Goal: Task Accomplishment & Management: Manage account settings

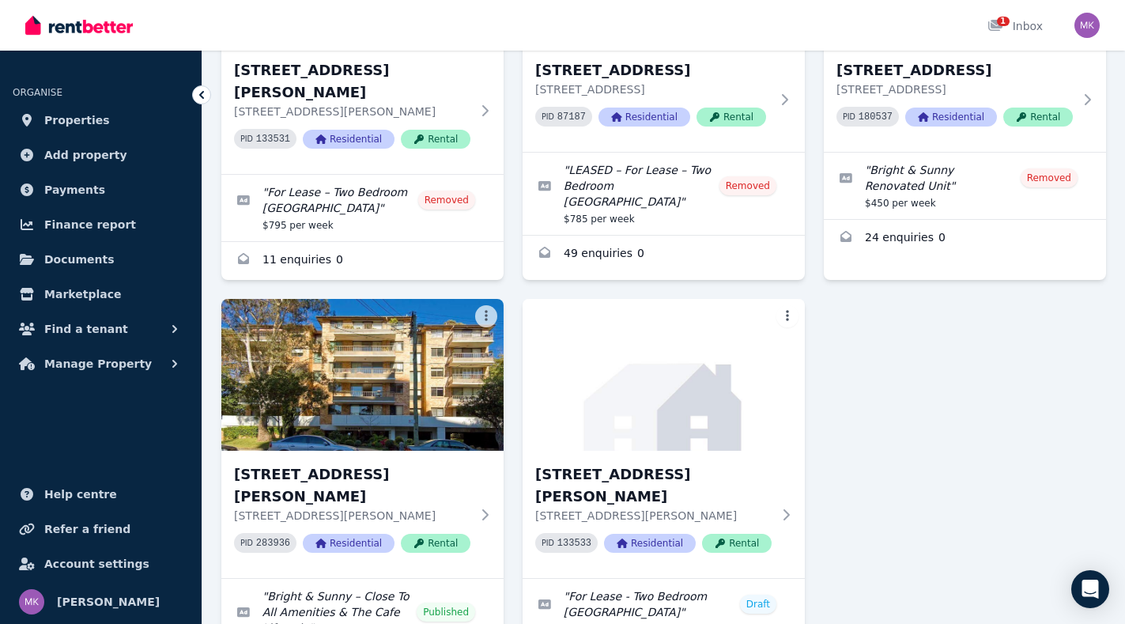
scroll to position [385, 0]
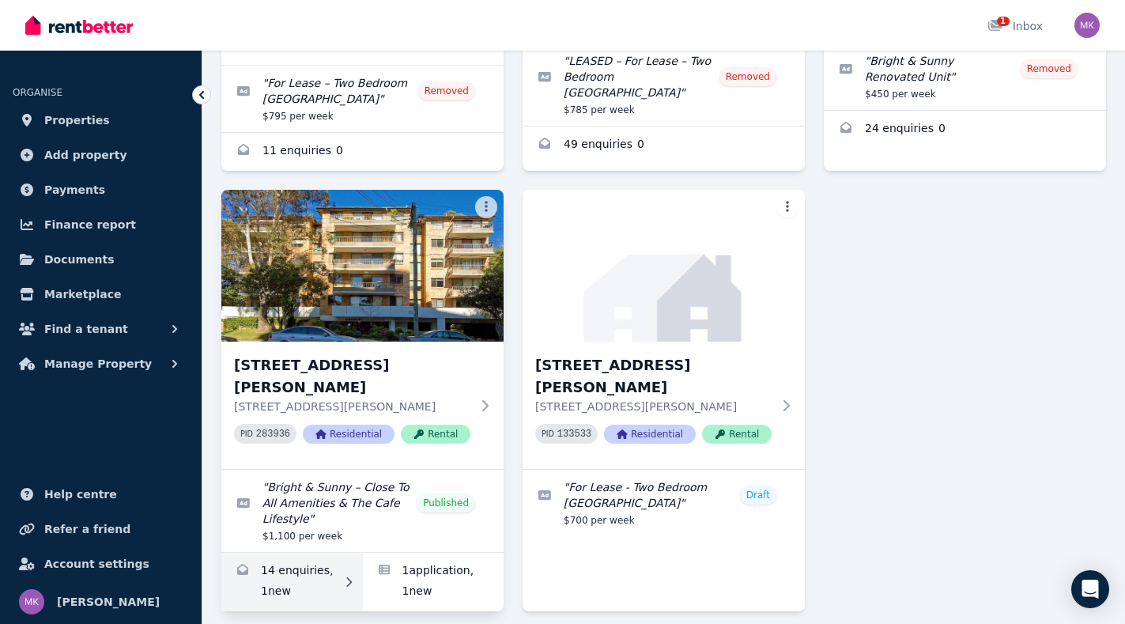
click at [285, 553] on link "Enquiries for 21/29 Gerard Street, Cremorne" at bounding box center [292, 582] width 142 height 59
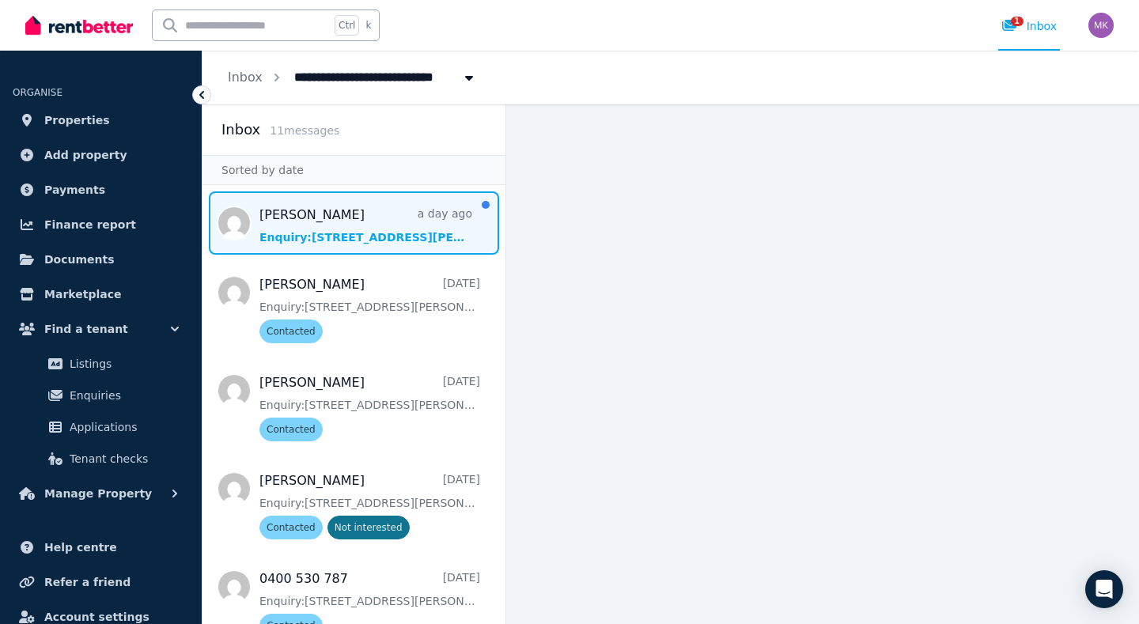
click at [340, 233] on span "Message list" at bounding box center [353, 222] width 303 height 63
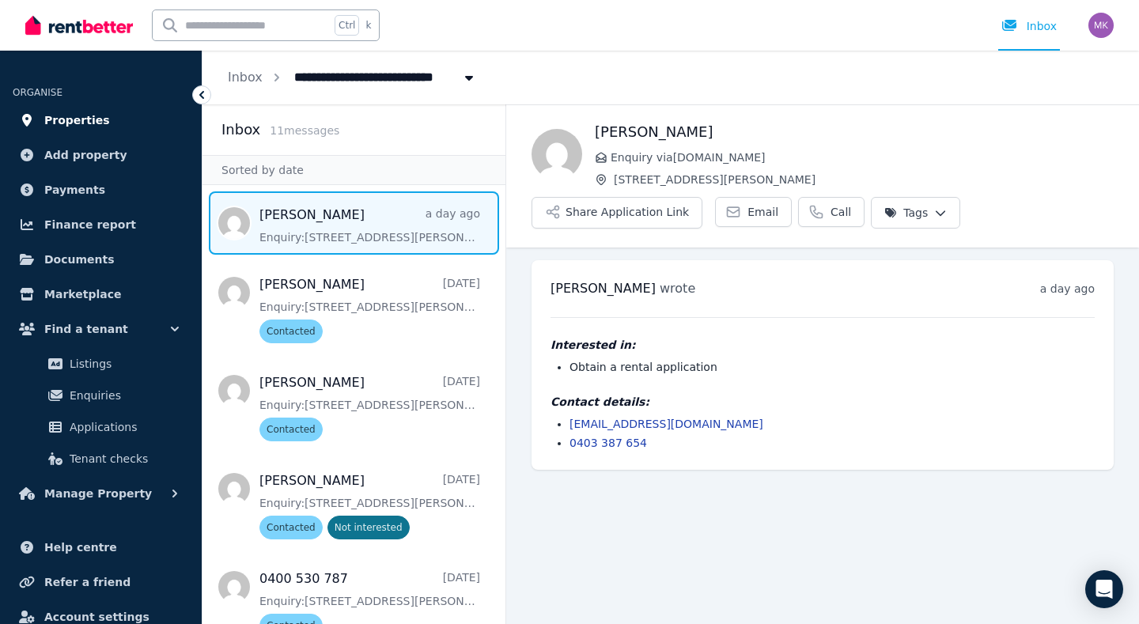
click at [70, 118] on span "Properties" at bounding box center [77, 120] width 66 height 19
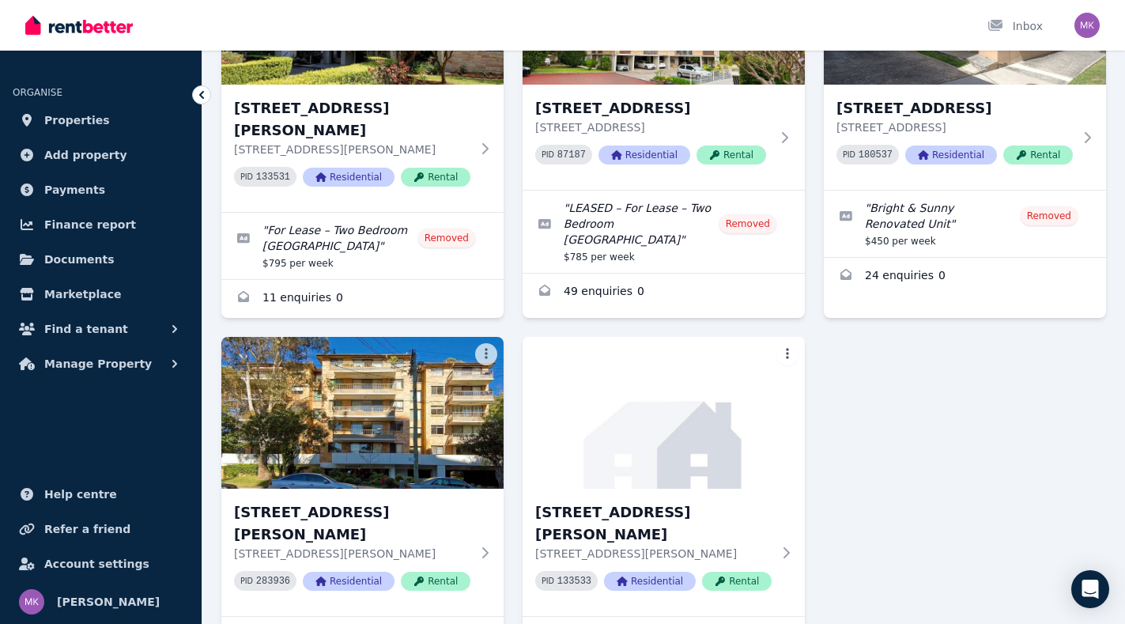
scroll to position [385, 0]
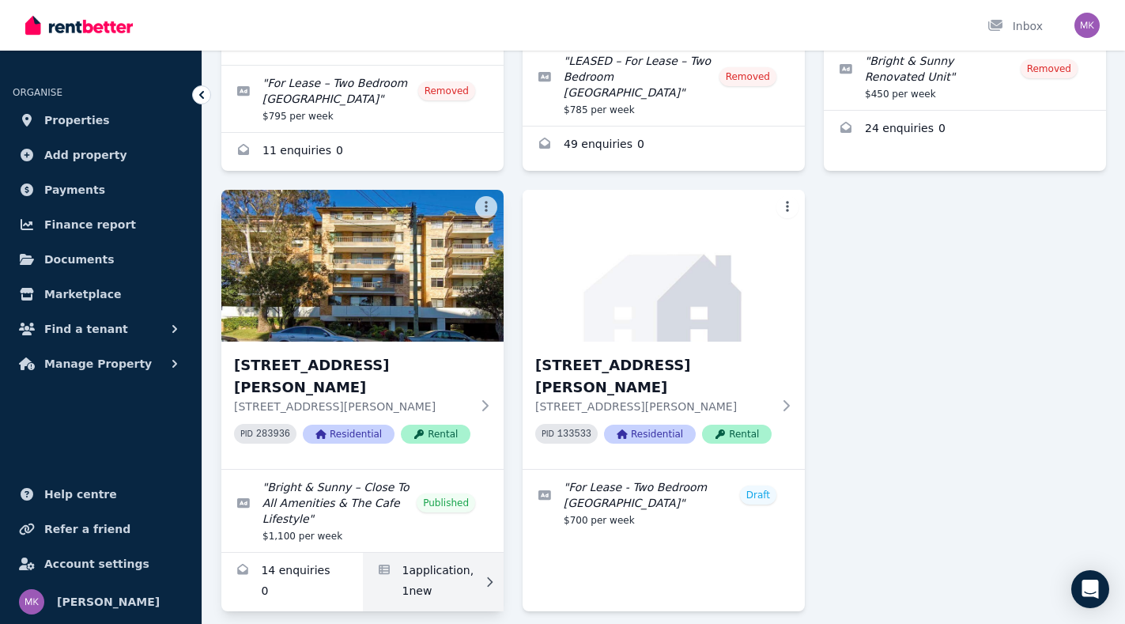
click at [417, 553] on link "Applications for 21/29 Gerard Street, Cremorne" at bounding box center [434, 582] width 142 height 59
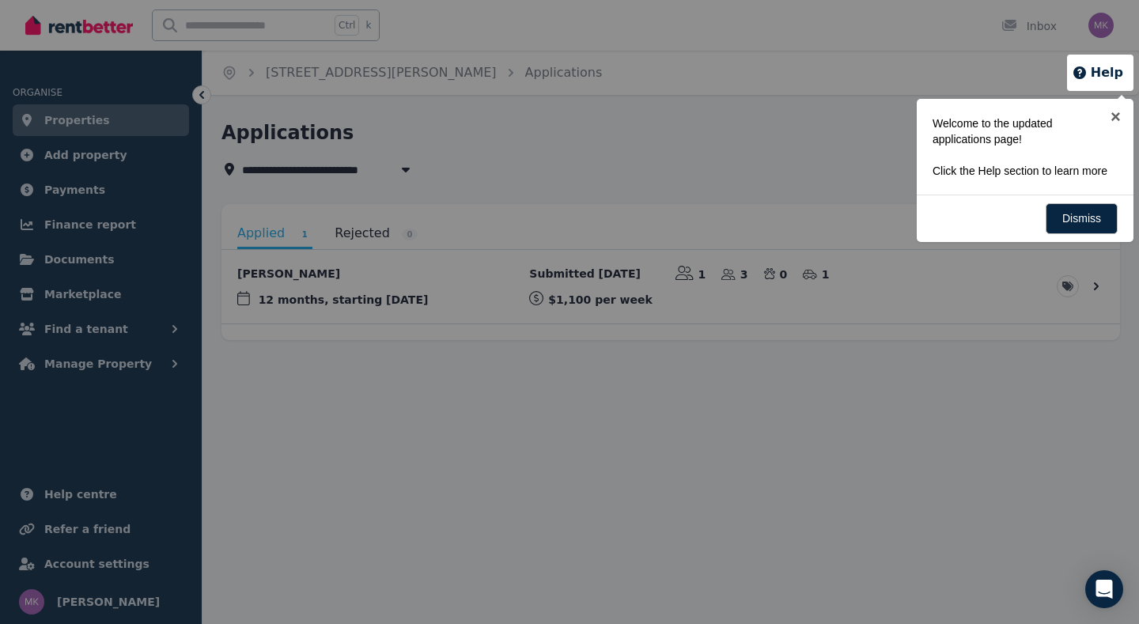
click at [376, 284] on div at bounding box center [569, 312] width 1139 height 624
click at [376, 289] on div at bounding box center [569, 312] width 1139 height 624
click at [1120, 114] on link "×" at bounding box center [1116, 117] width 36 height 36
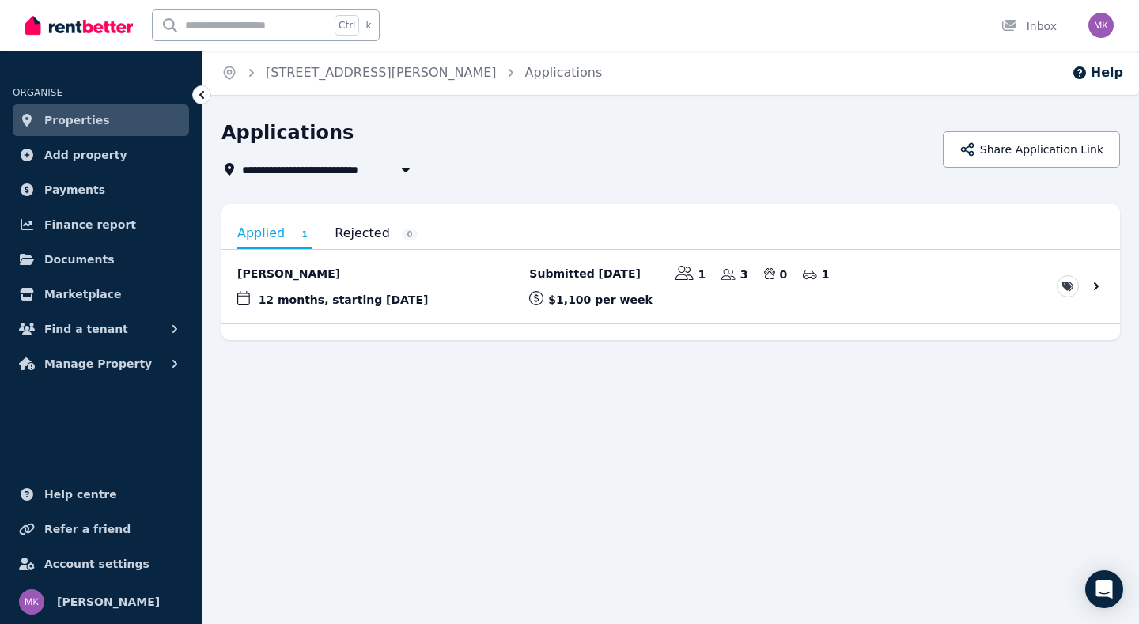
click at [1103, 78] on div at bounding box center [1100, 73] width 66 height 36
click at [1086, 77] on icon "button" at bounding box center [1079, 72] width 13 height 13
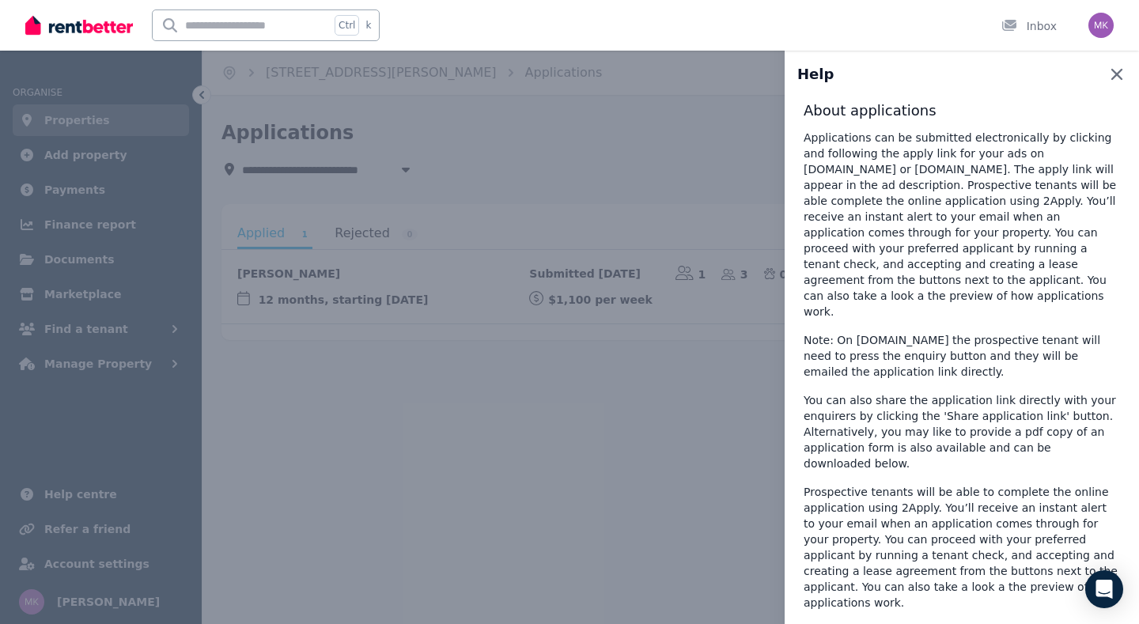
click at [1107, 68] on icon "button" at bounding box center [1116, 74] width 19 height 19
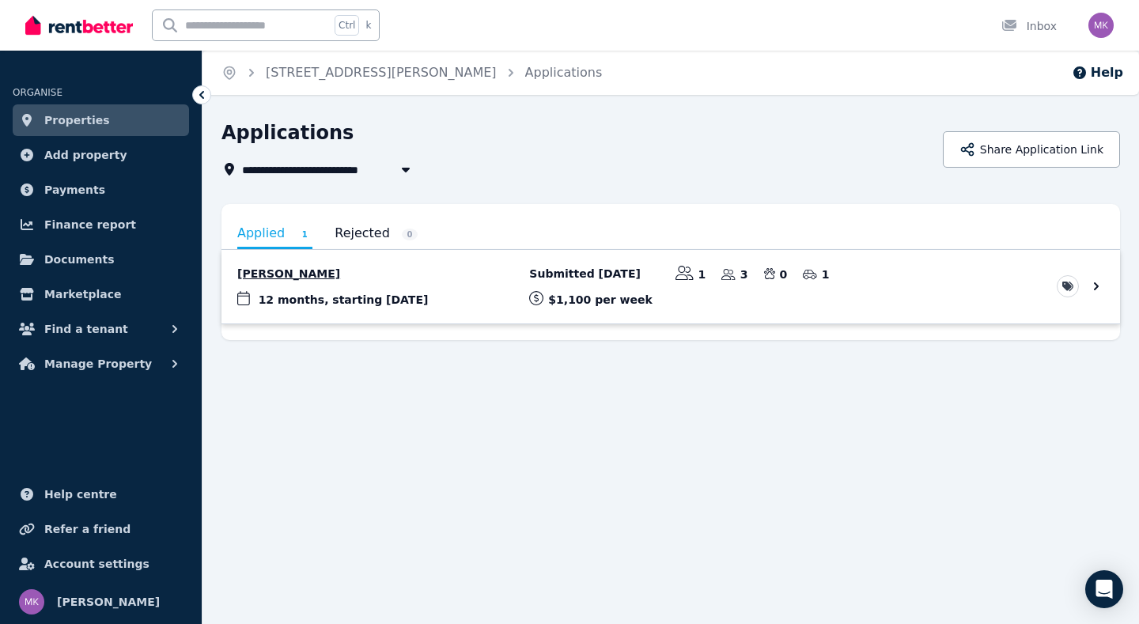
click at [1094, 285] on link "View application: Todd Woodard" at bounding box center [670, 287] width 898 height 74
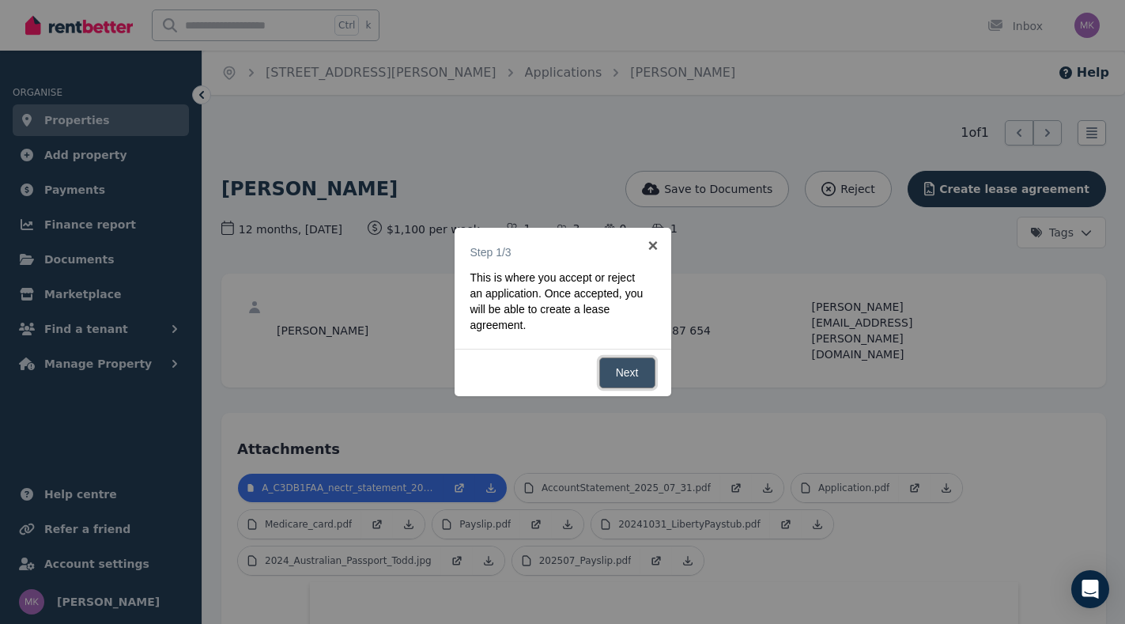
click at [635, 364] on link "Next" at bounding box center [627, 372] width 56 height 31
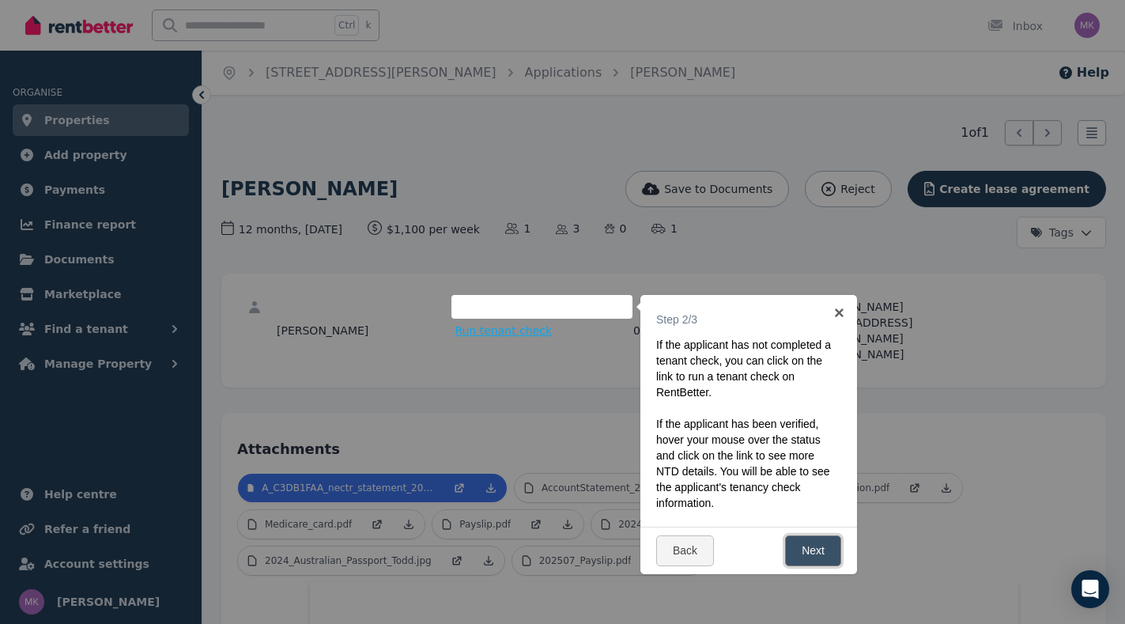
click at [803, 552] on link "Next" at bounding box center [813, 550] width 56 height 31
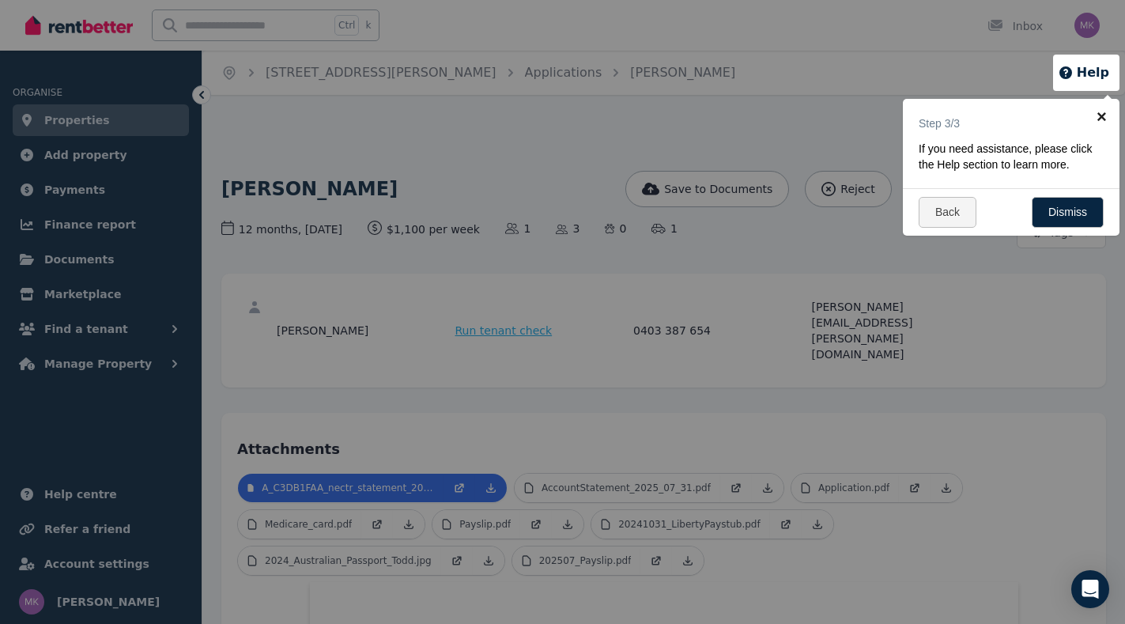
click at [1103, 120] on link "×" at bounding box center [1102, 117] width 36 height 36
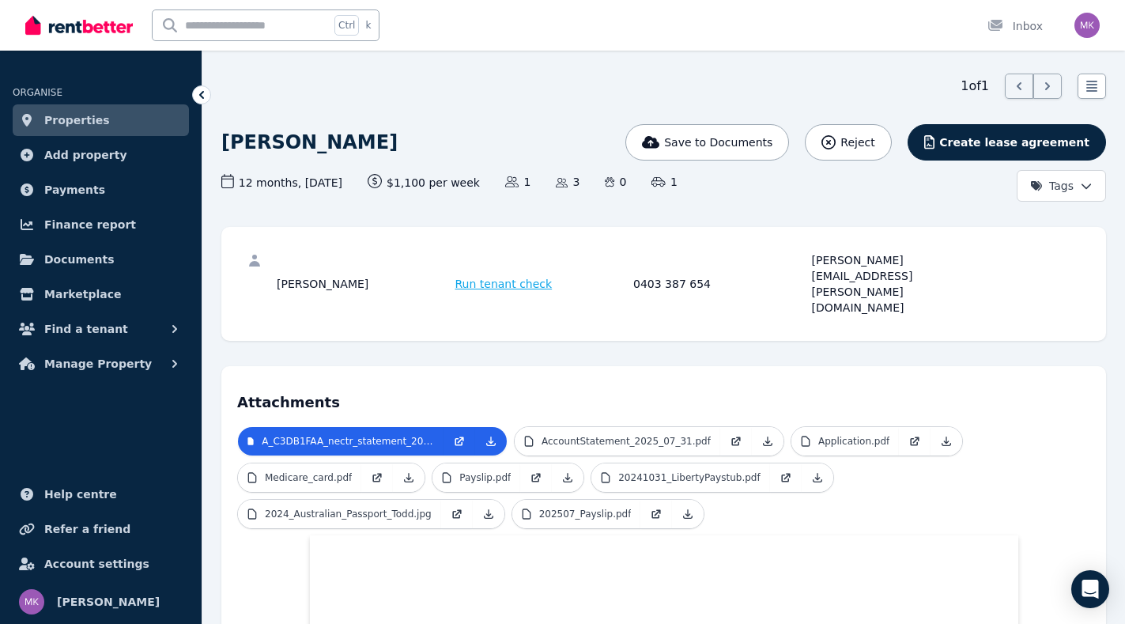
scroll to position [42, 0]
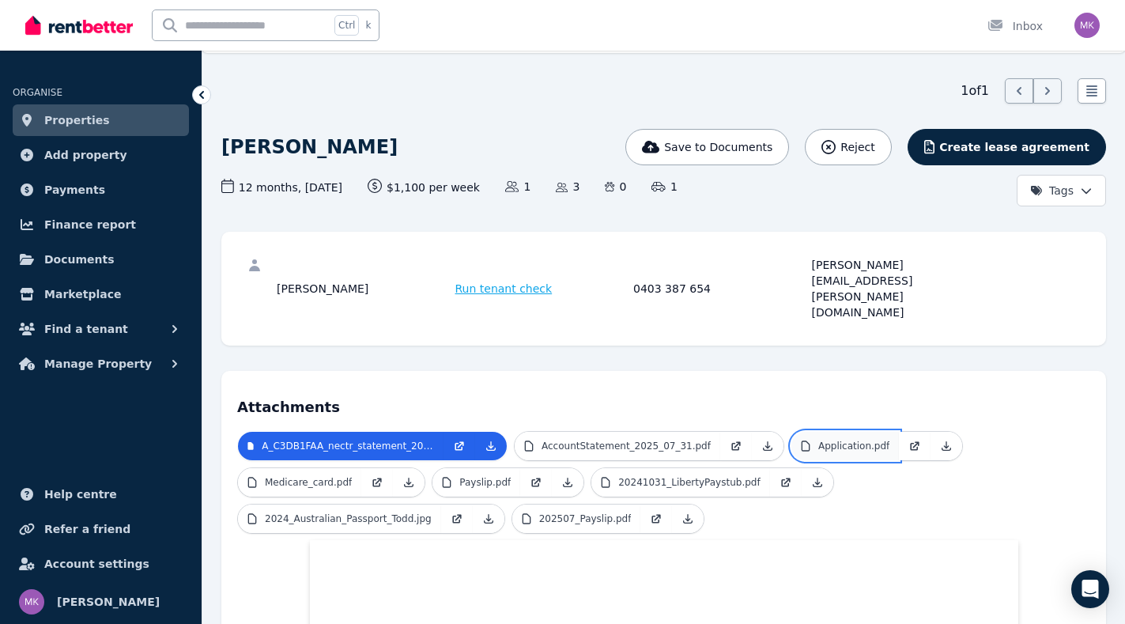
click at [818, 440] on p "Application.pdf" at bounding box center [853, 446] width 71 height 13
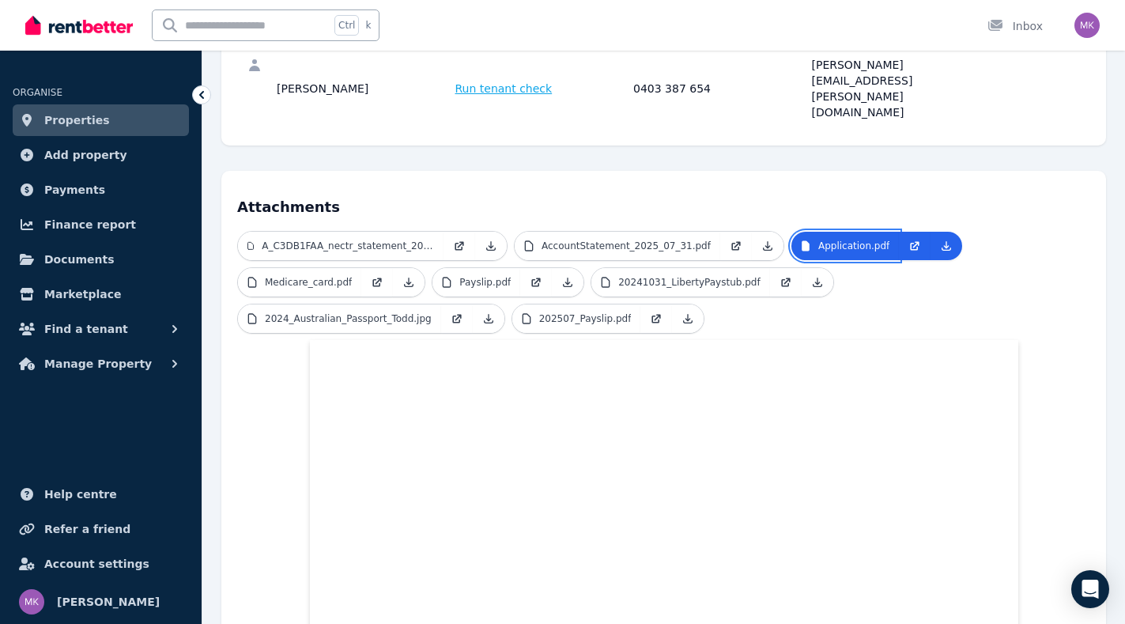
scroll to position [128, 0]
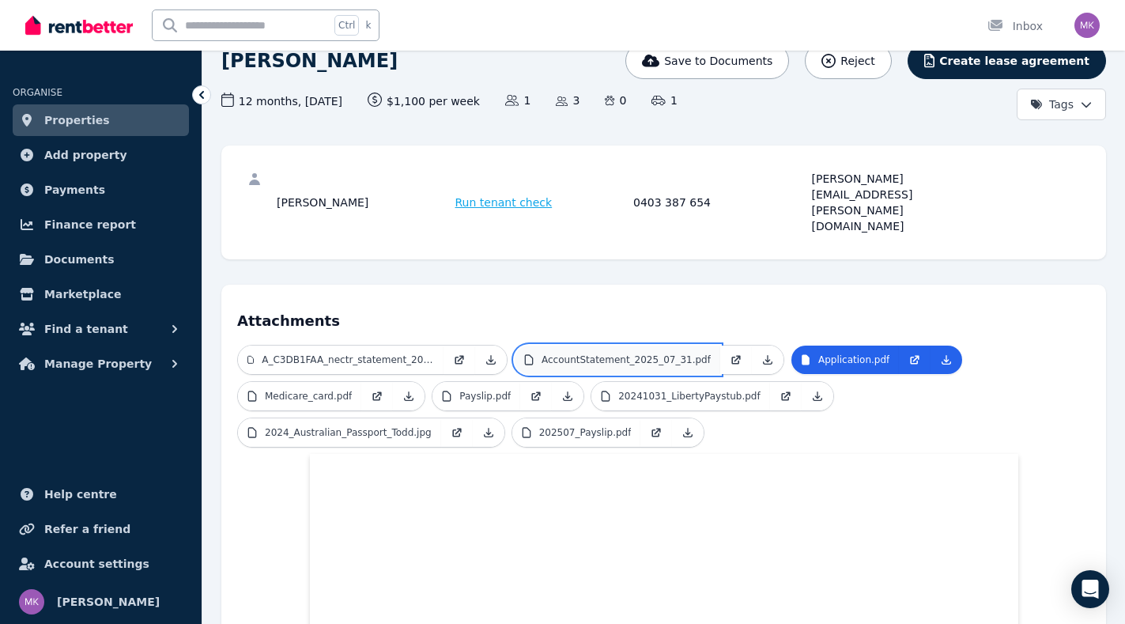
click at [565, 346] on link "AccountStatement_2025_07_31.pdf" at bounding box center [618, 360] width 206 height 28
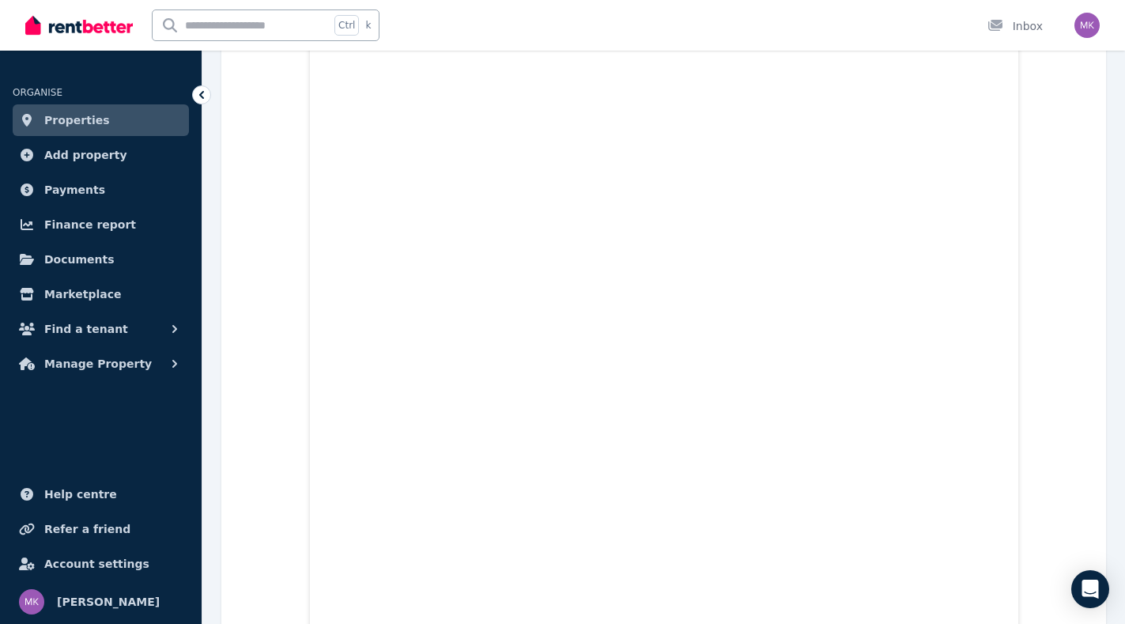
scroll to position [0, 0]
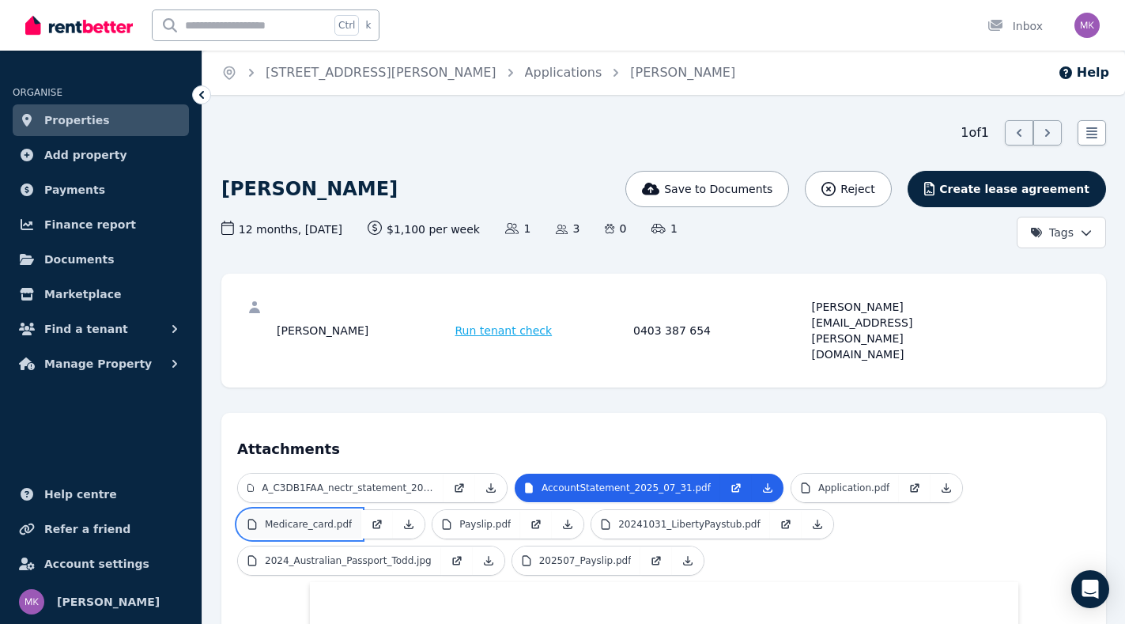
click at [311, 518] on p "Medicare_card.pdf" at bounding box center [308, 524] width 87 height 13
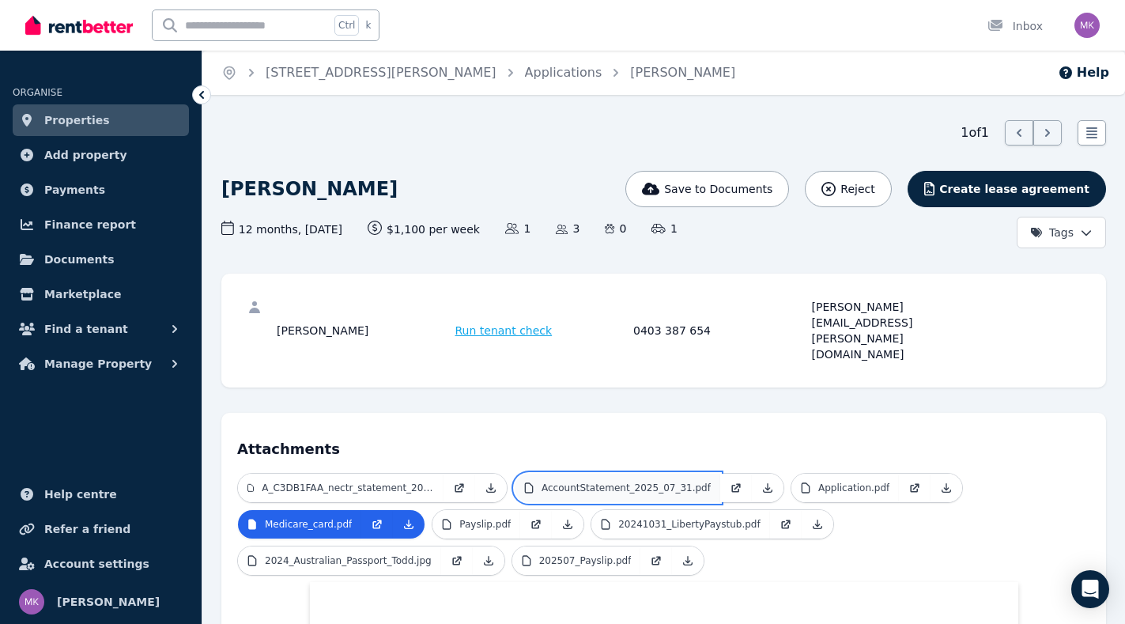
click at [635, 482] on p "AccountStatement_2025_07_31.pdf" at bounding box center [626, 488] width 169 height 13
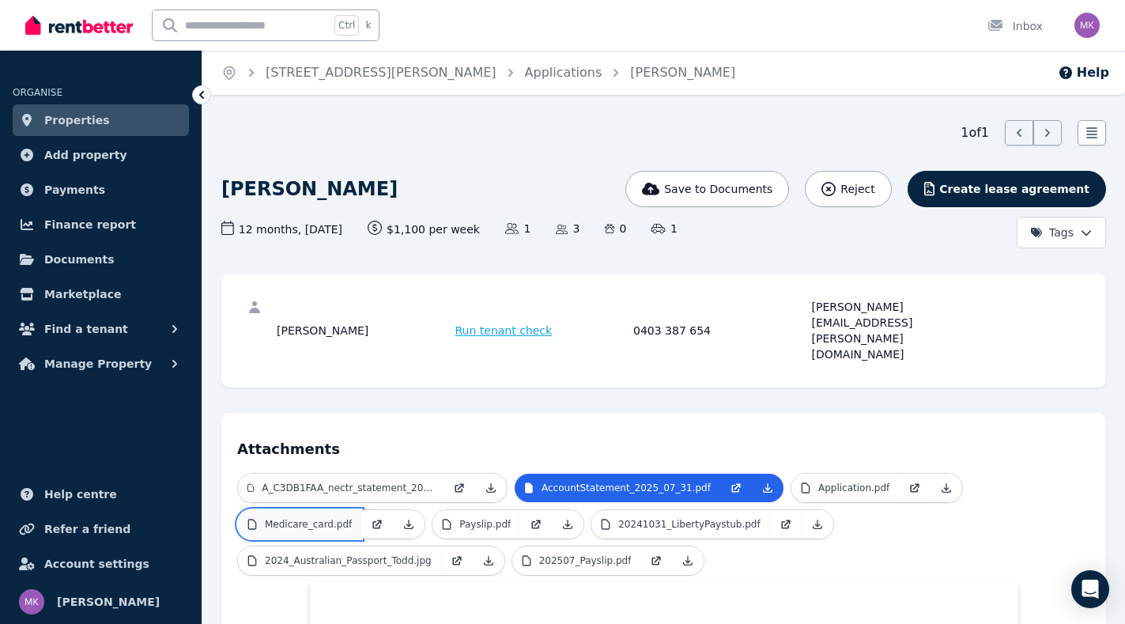
click at [279, 518] on p "Medicare_card.pdf" at bounding box center [308, 524] width 87 height 13
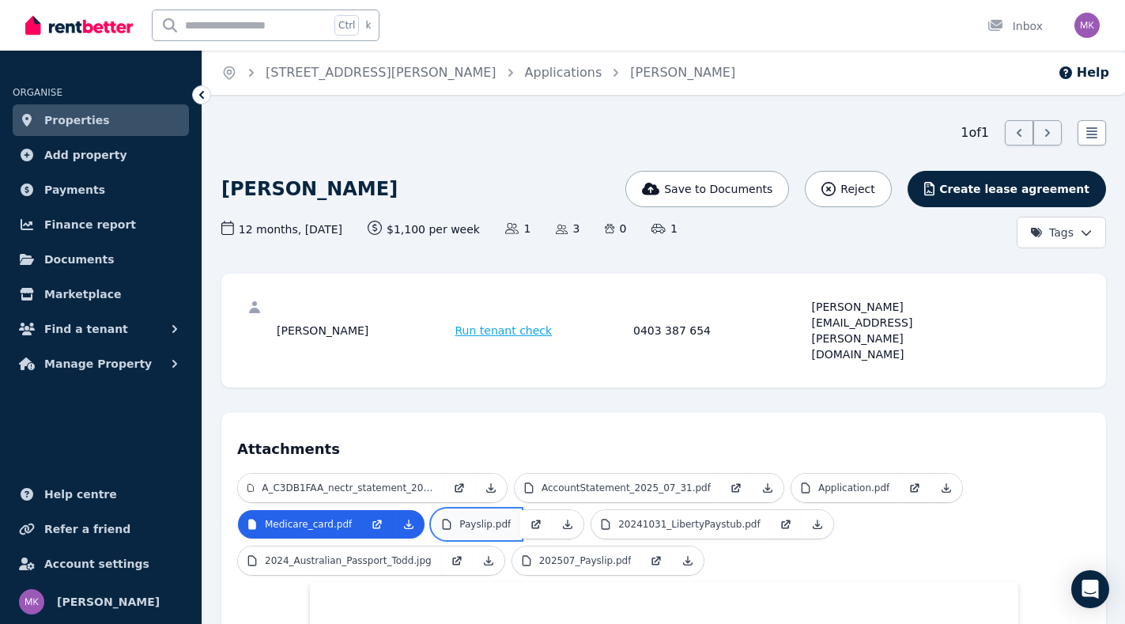
click at [485, 518] on p "Payslip.pdf" at bounding box center [484, 524] width 51 height 13
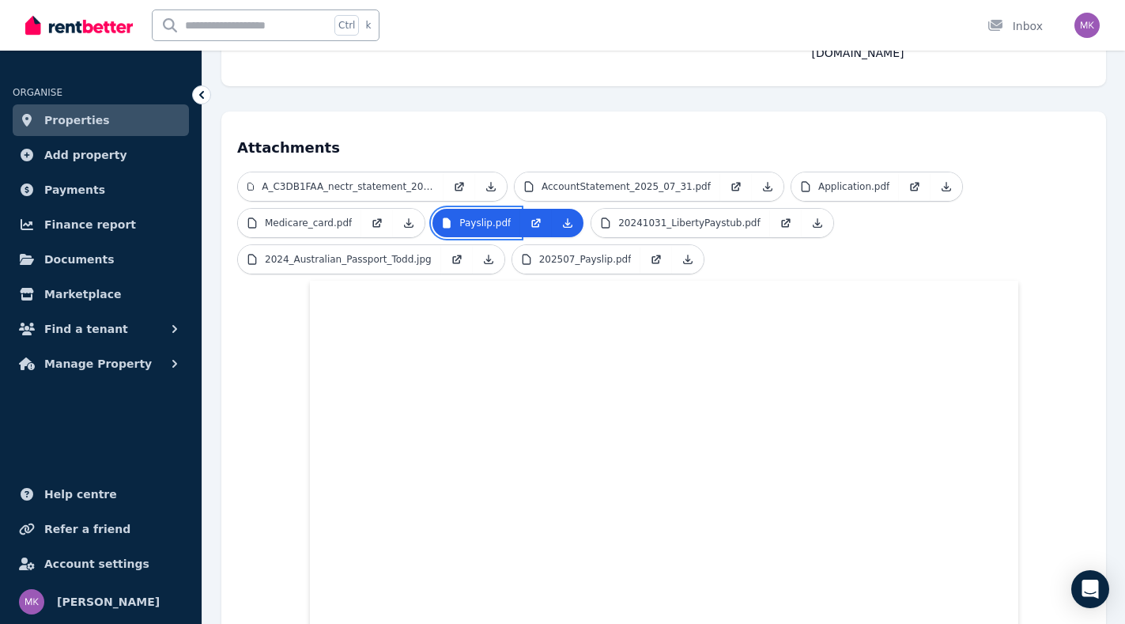
scroll to position [278, 0]
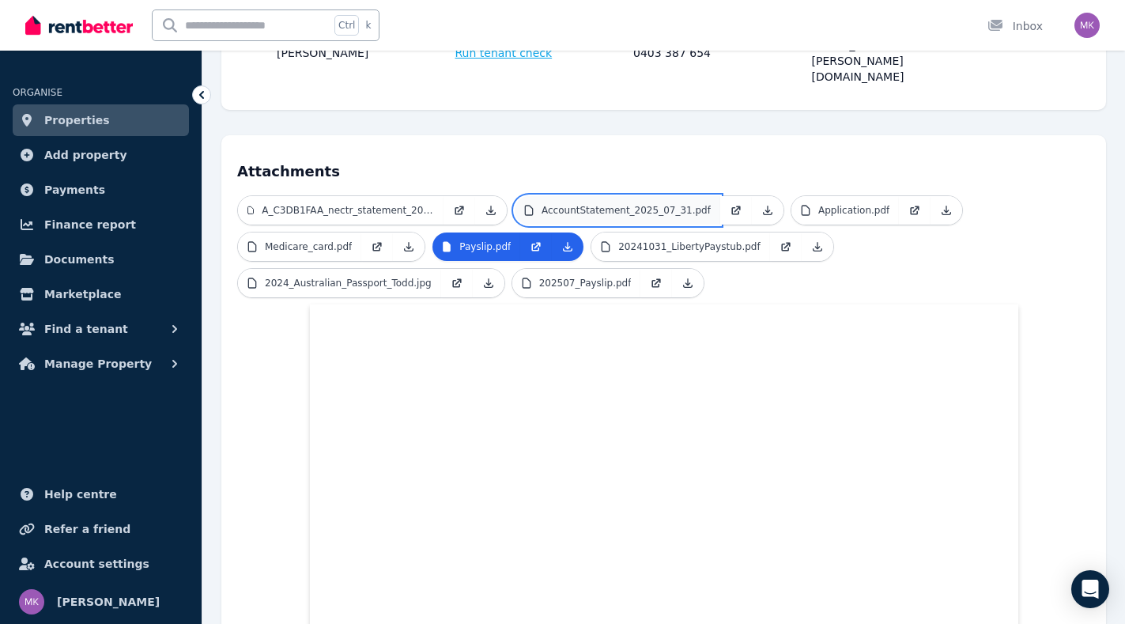
click at [618, 204] on p "AccountStatement_2025_07_31.pdf" at bounding box center [626, 210] width 169 height 13
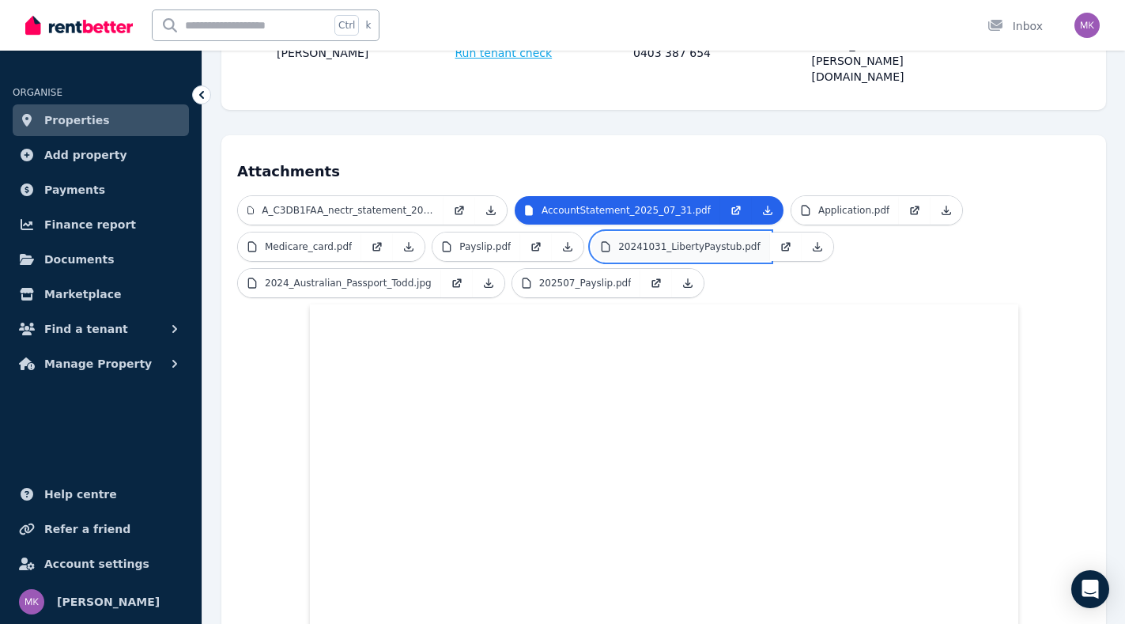
click at [622, 240] on p "20241031_LibertyPaystub.pdf" at bounding box center [689, 246] width 142 height 13
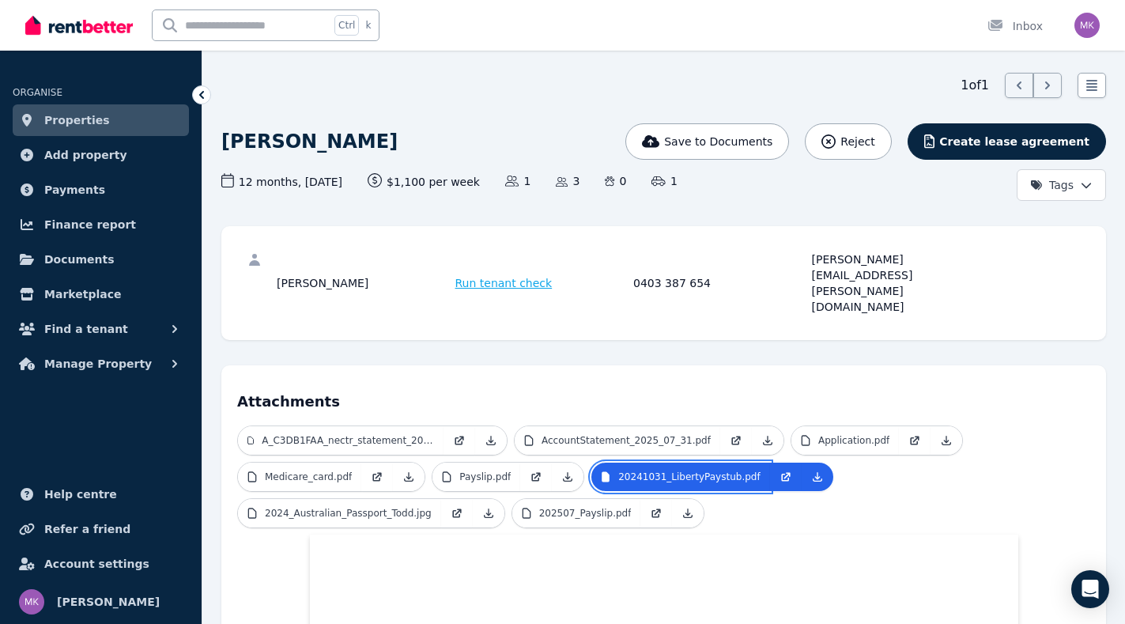
scroll to position [0, 0]
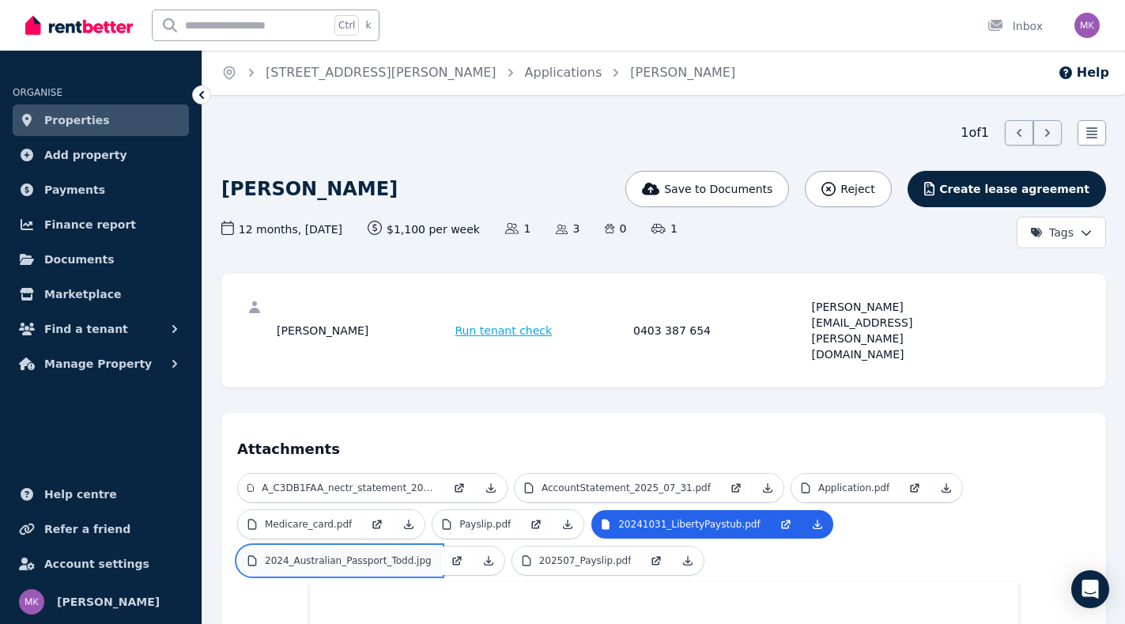
click at [432, 554] on p "2024_Australian_Passport_Todd.jpg" at bounding box center [348, 560] width 167 height 13
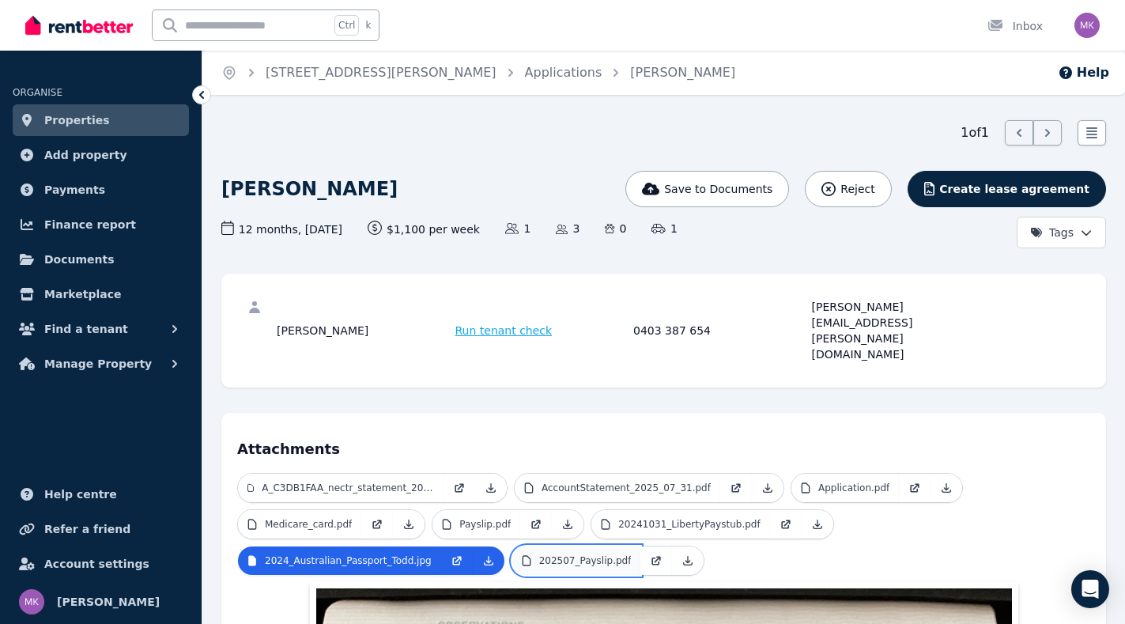
click at [539, 554] on p "202507_Payslip.pdf" at bounding box center [585, 560] width 93 height 13
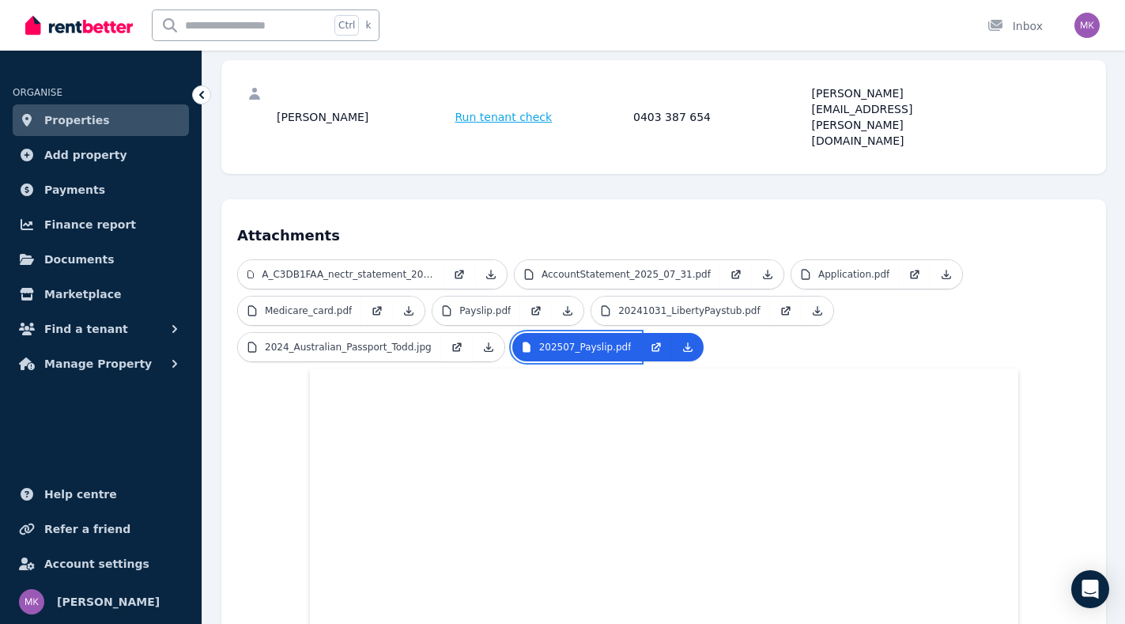
scroll to position [178, 0]
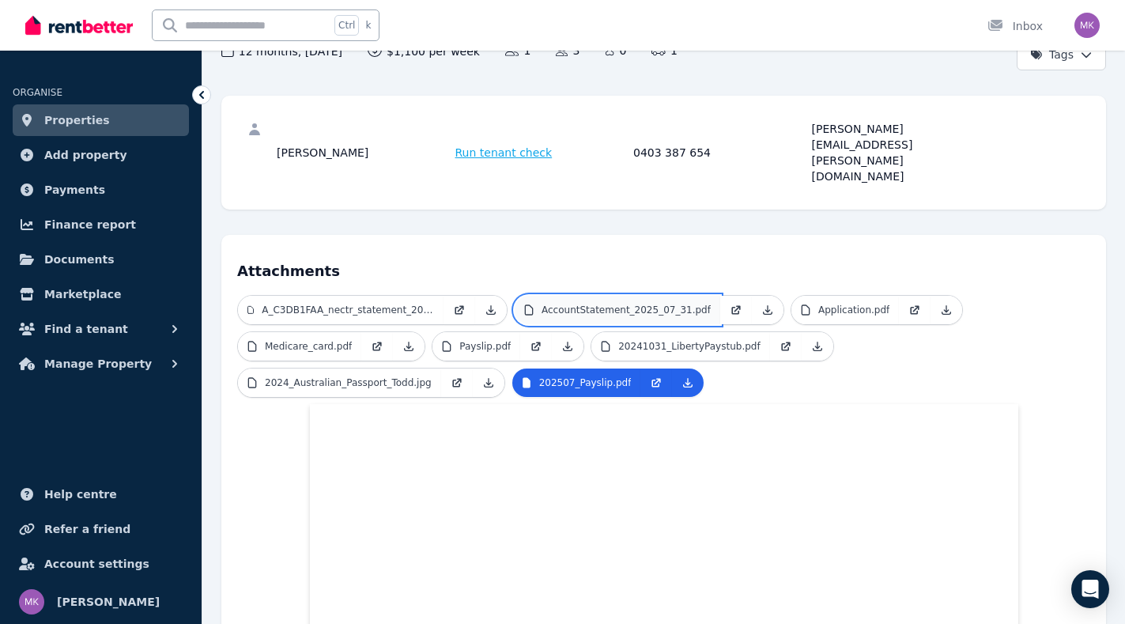
click at [669, 304] on p "AccountStatement_2025_07_31.pdf" at bounding box center [626, 310] width 169 height 13
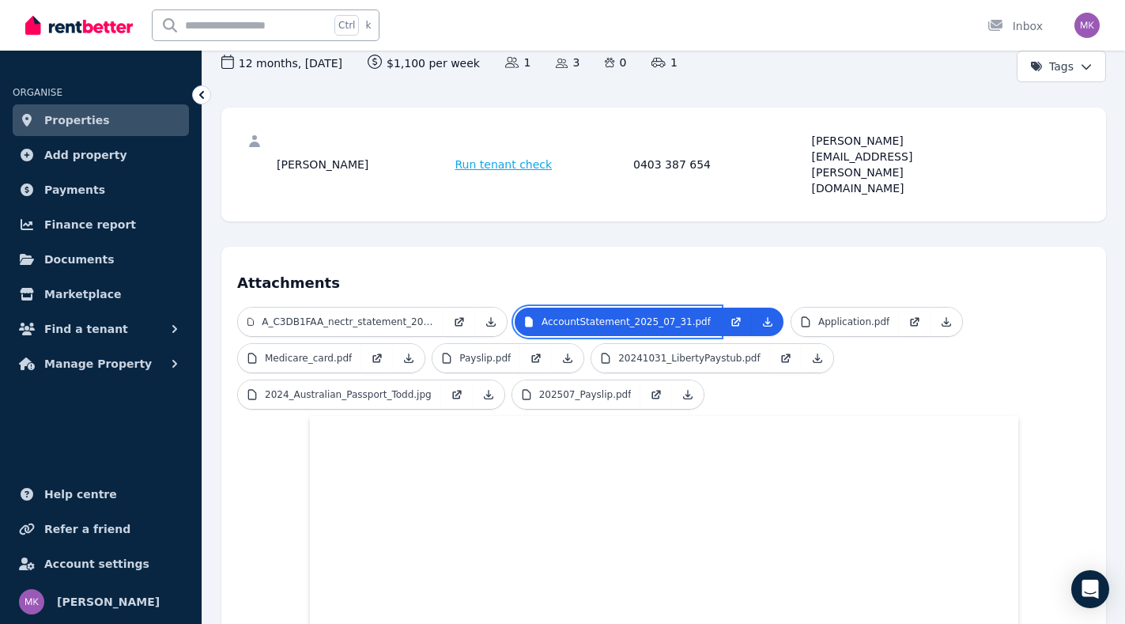
scroll to position [72, 0]
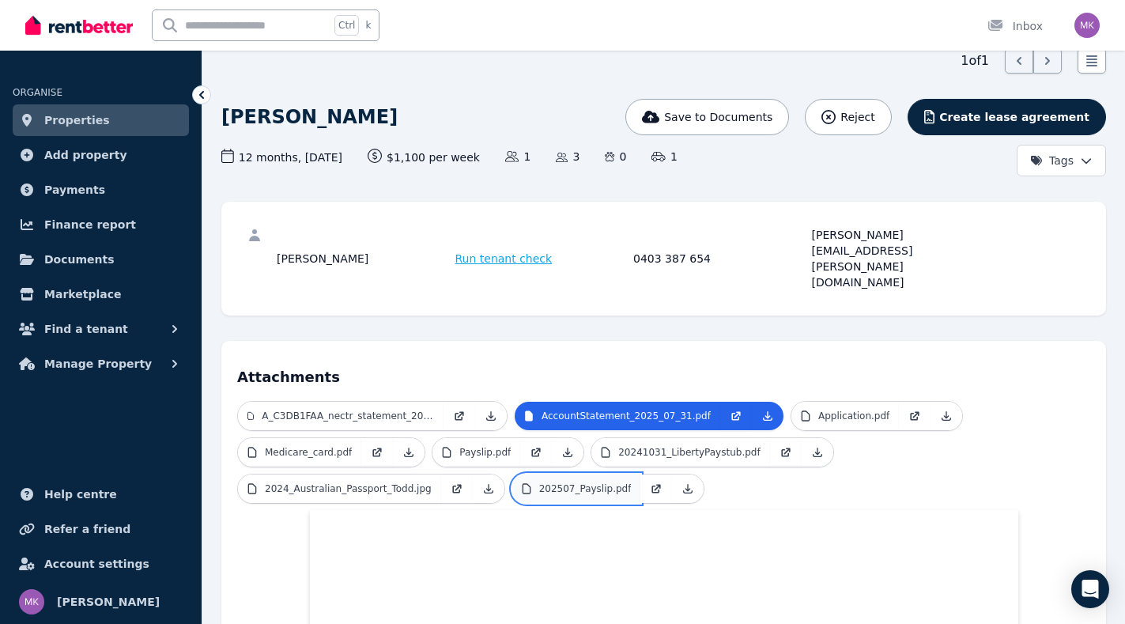
click at [539, 482] on p "202507_Payslip.pdf" at bounding box center [585, 488] width 93 height 13
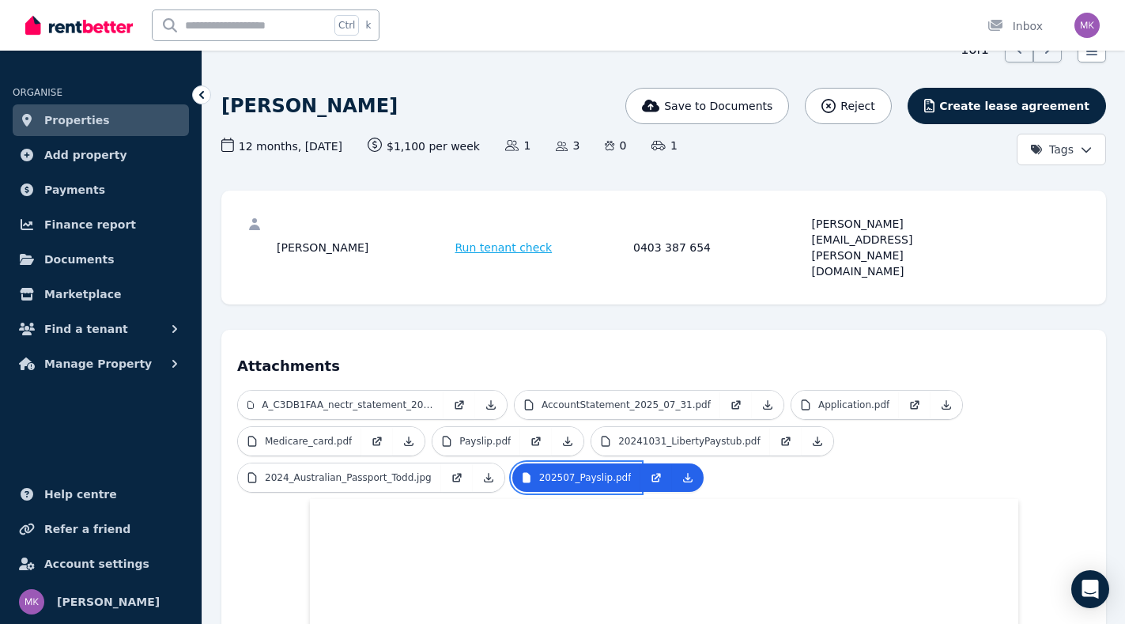
scroll to position [0, 0]
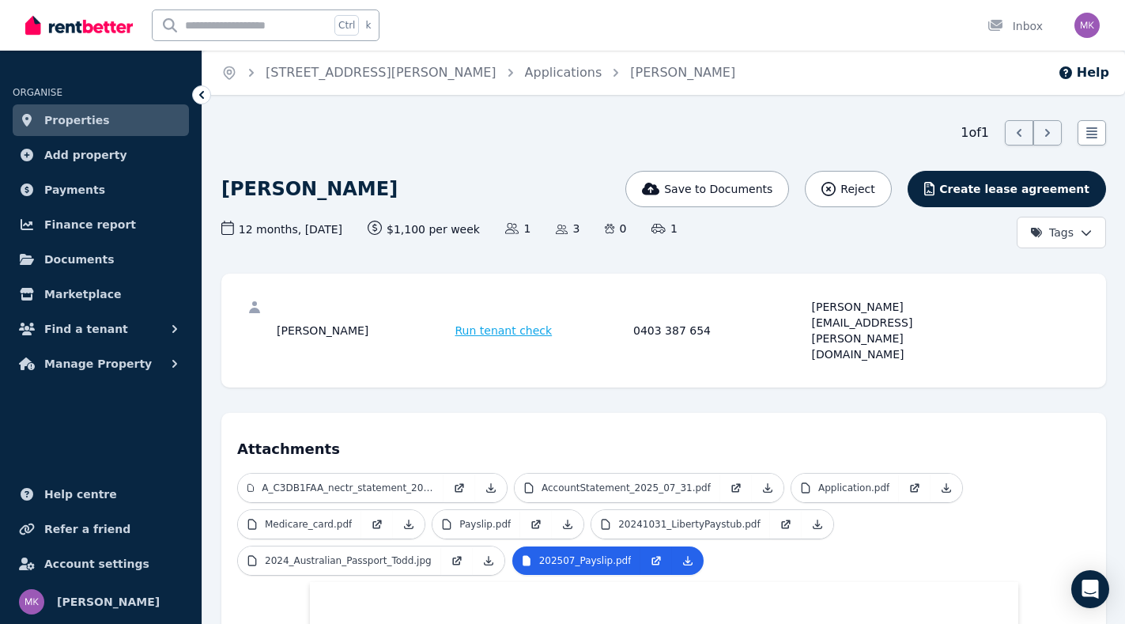
click at [1094, 227] on html "Open main menu Ctrl k Inbox Open user menu ORGANISE Properties Add property Pay…" at bounding box center [562, 312] width 1125 height 624
click at [525, 77] on link "Applications" at bounding box center [563, 72] width 77 height 15
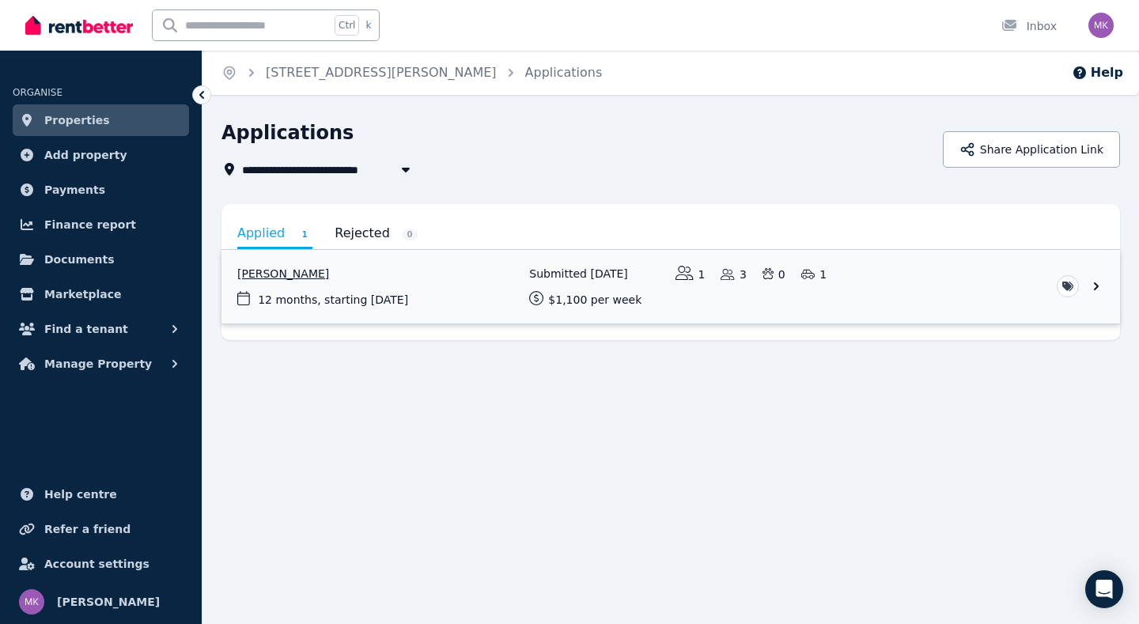
click at [1097, 288] on link "View application: Todd Woodard" at bounding box center [670, 287] width 898 height 74
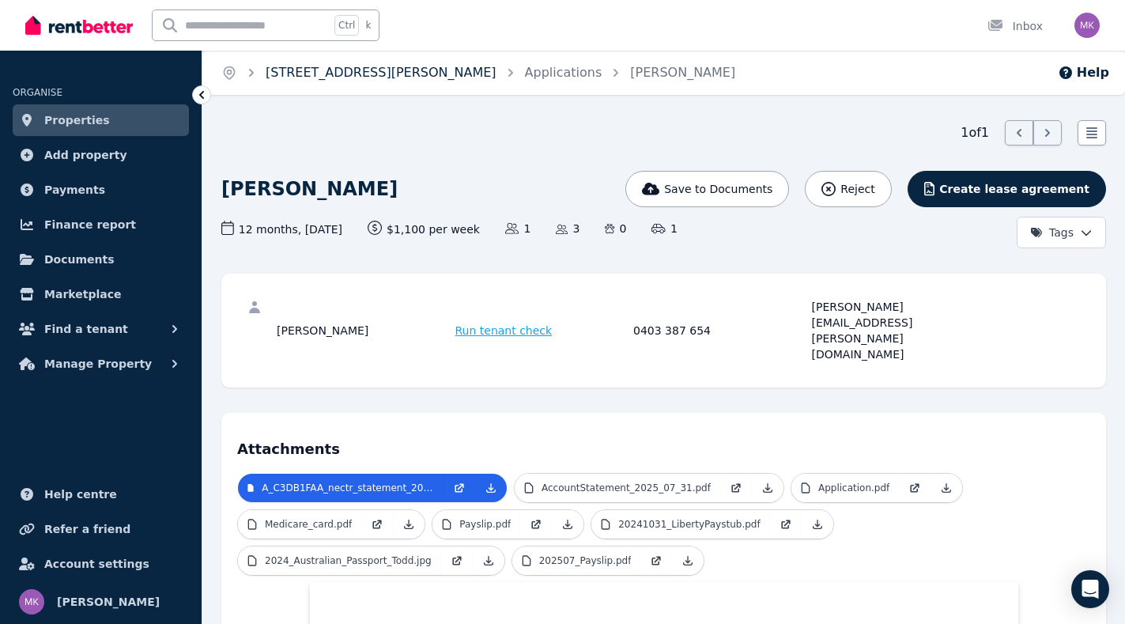
click at [379, 76] on link "[STREET_ADDRESS][PERSON_NAME]" at bounding box center [381, 72] width 231 height 15
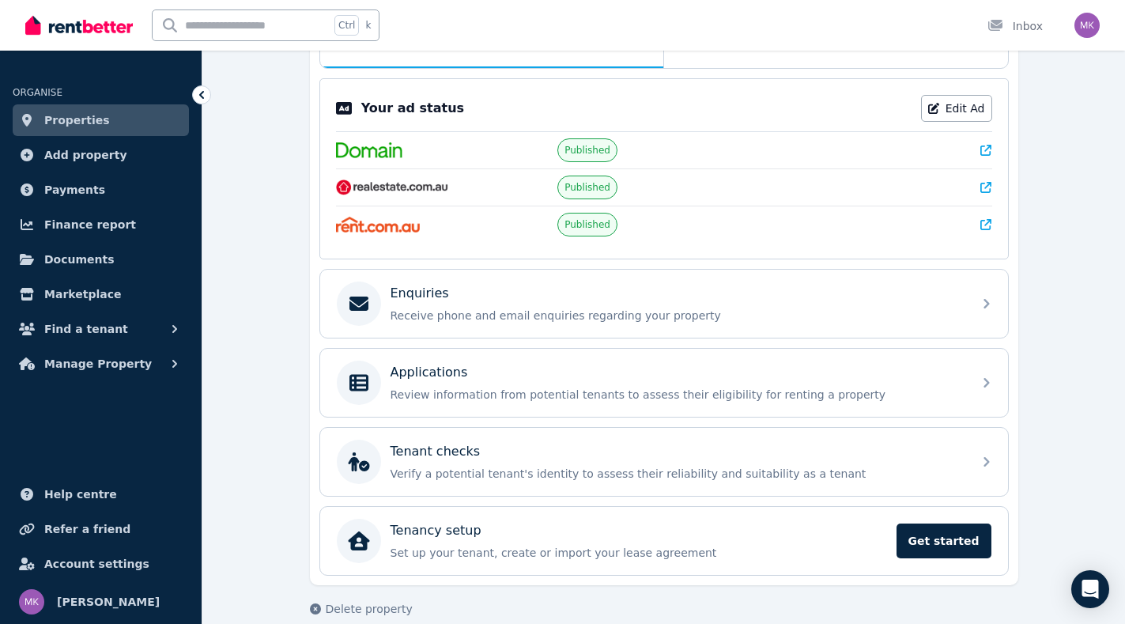
scroll to position [319, 0]
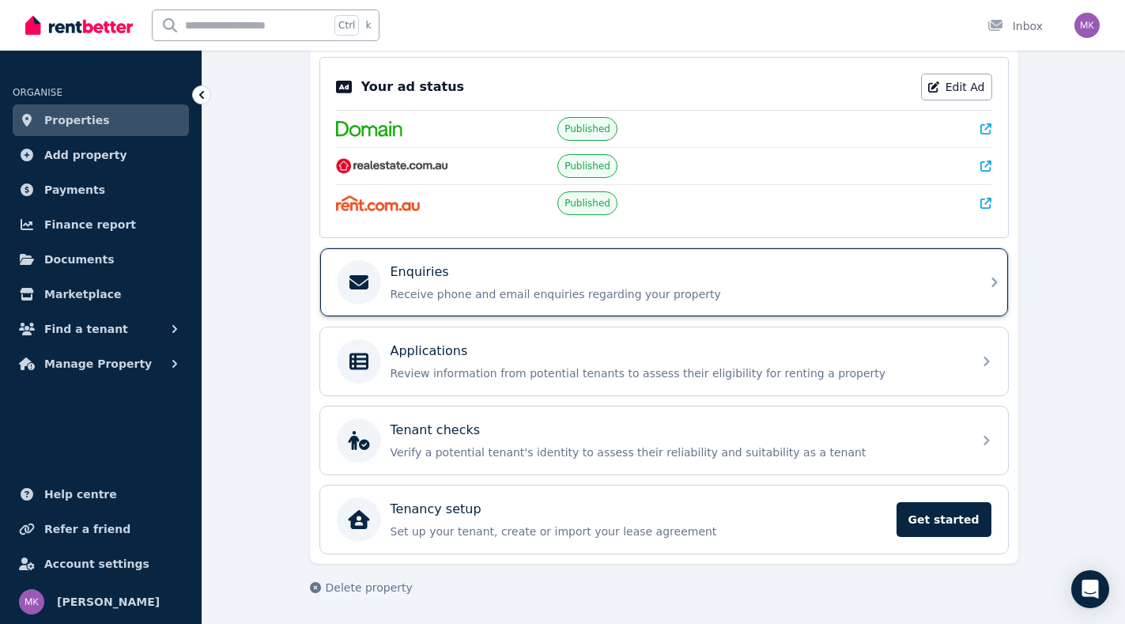
click at [550, 282] on div "Enquiries Receive phone and email enquiries regarding your property" at bounding box center [677, 283] width 573 height 40
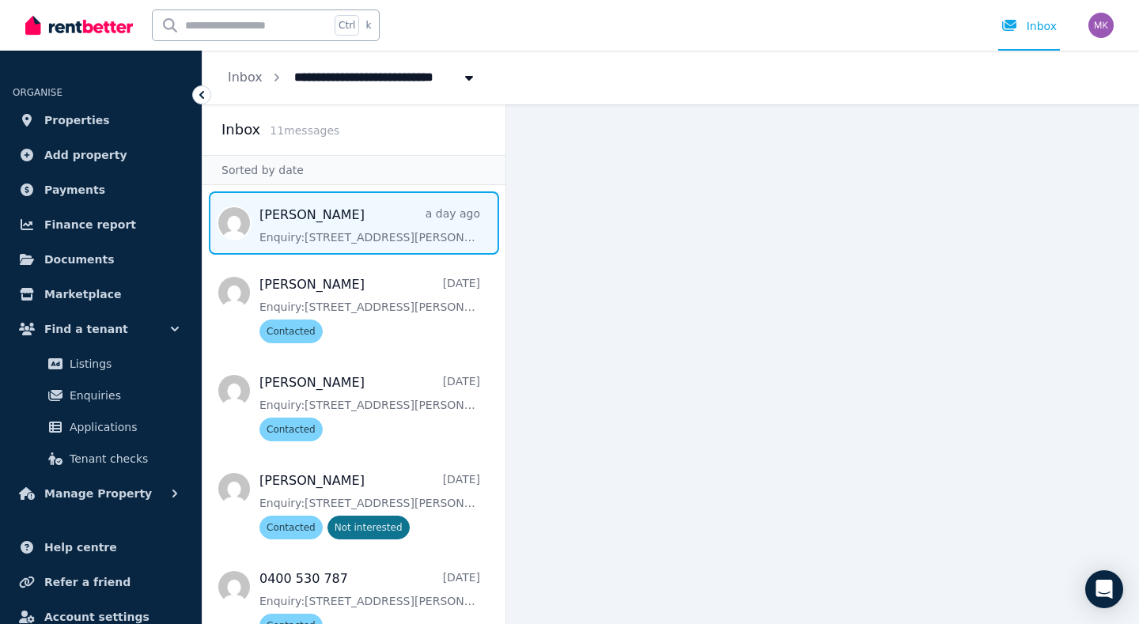
click at [335, 234] on span "Message list" at bounding box center [353, 222] width 303 height 63
